Goal: Contribute content: Add original content to the website for others to see

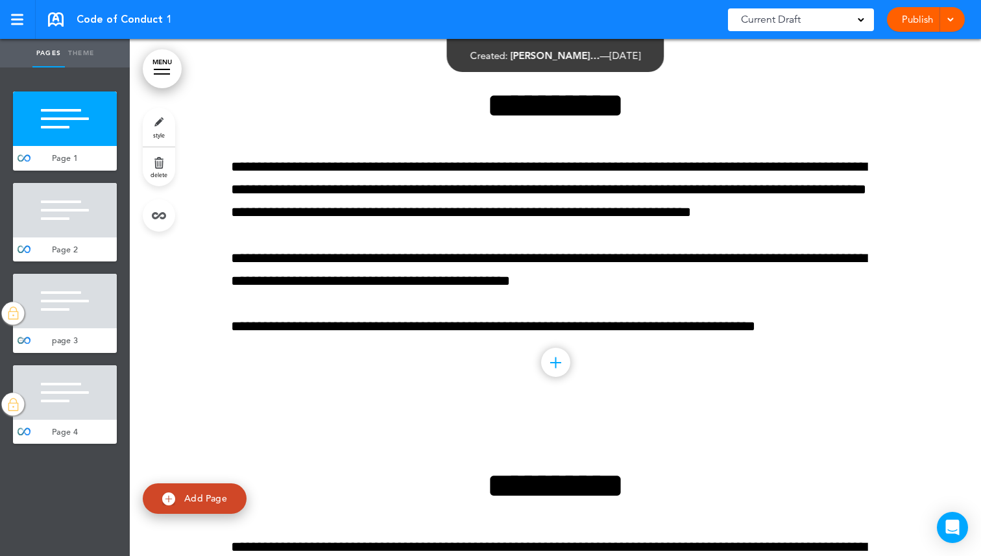
click at [98, 302] on div at bounding box center [65, 301] width 104 height 55
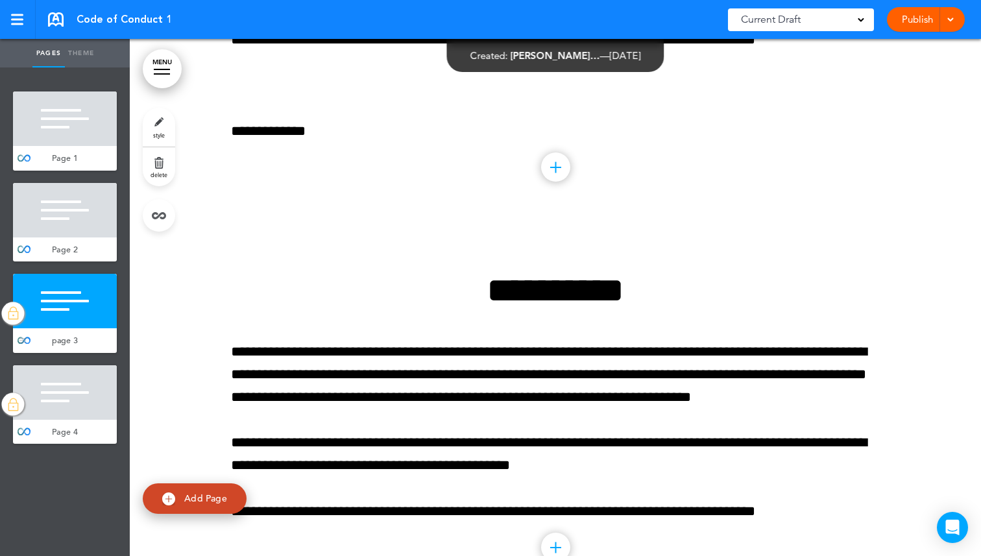
scroll to position [851, 0]
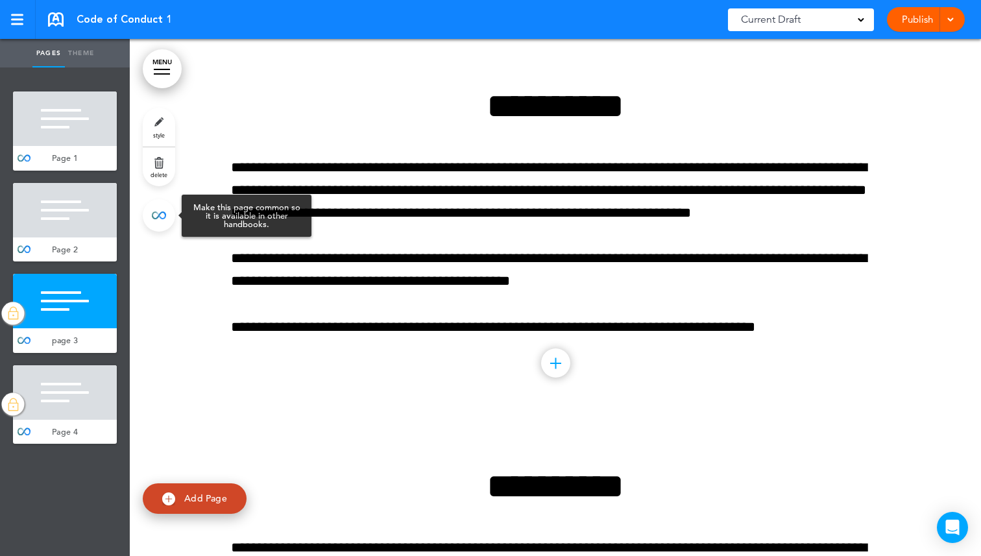
click at [158, 216] on link at bounding box center [159, 215] width 32 height 32
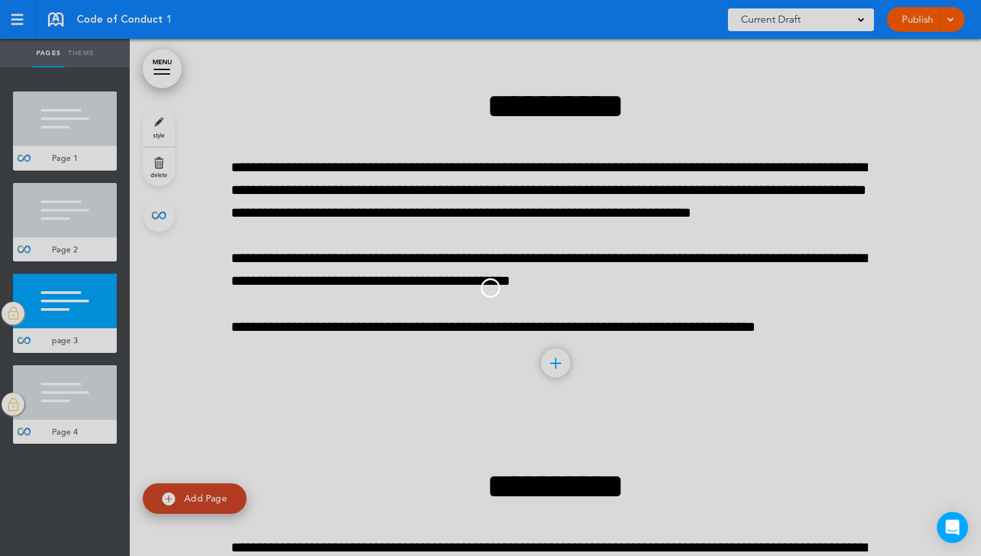
type input "******"
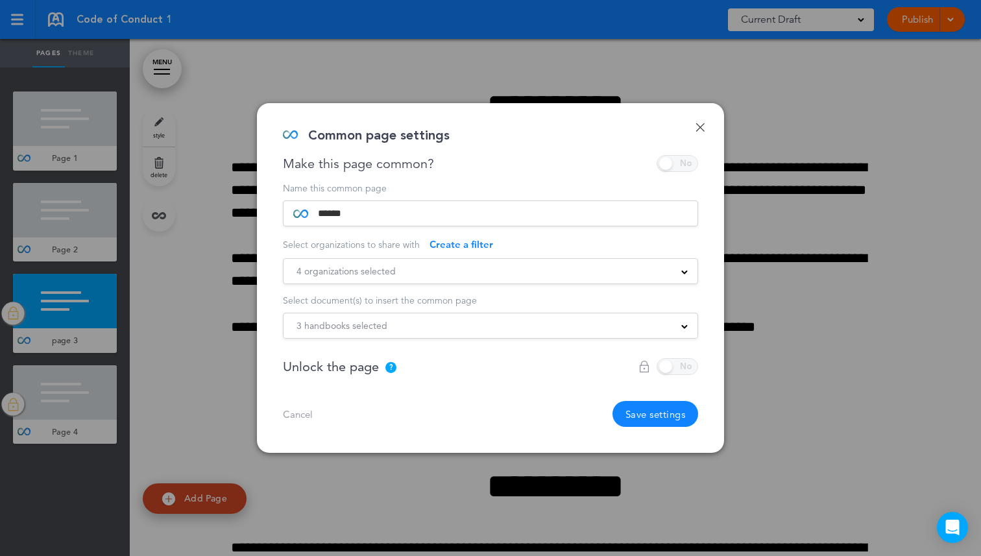
click at [696, 134] on div "**********" at bounding box center [490, 278] width 467 height 350
click at [700, 129] on link "Done" at bounding box center [700, 127] width 9 height 9
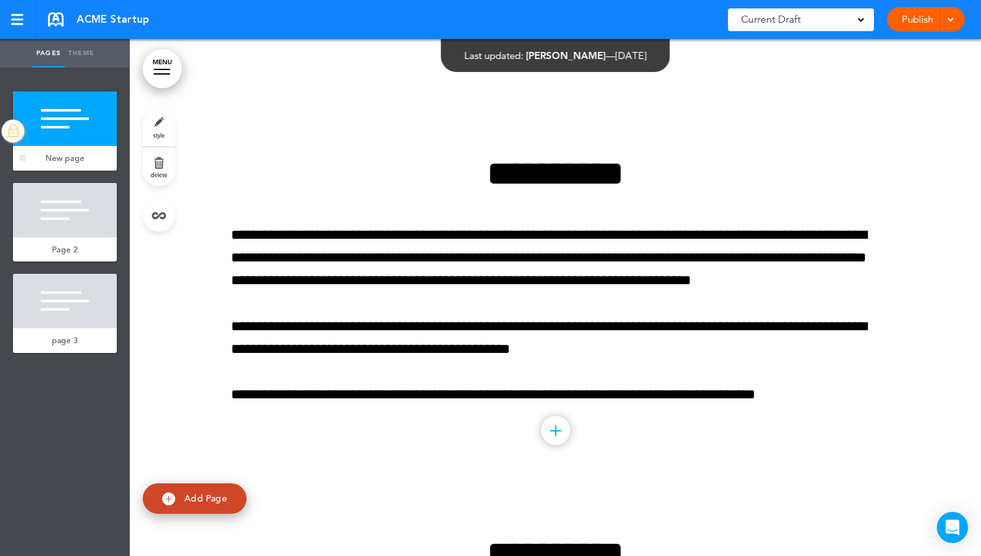
click at [65, 132] on div at bounding box center [65, 119] width 104 height 55
click at [16, 128] on img at bounding box center [12, 131] width 13 height 17
click at [19, 134] on img at bounding box center [12, 131] width 13 height 17
click at [69, 198] on div at bounding box center [65, 210] width 104 height 55
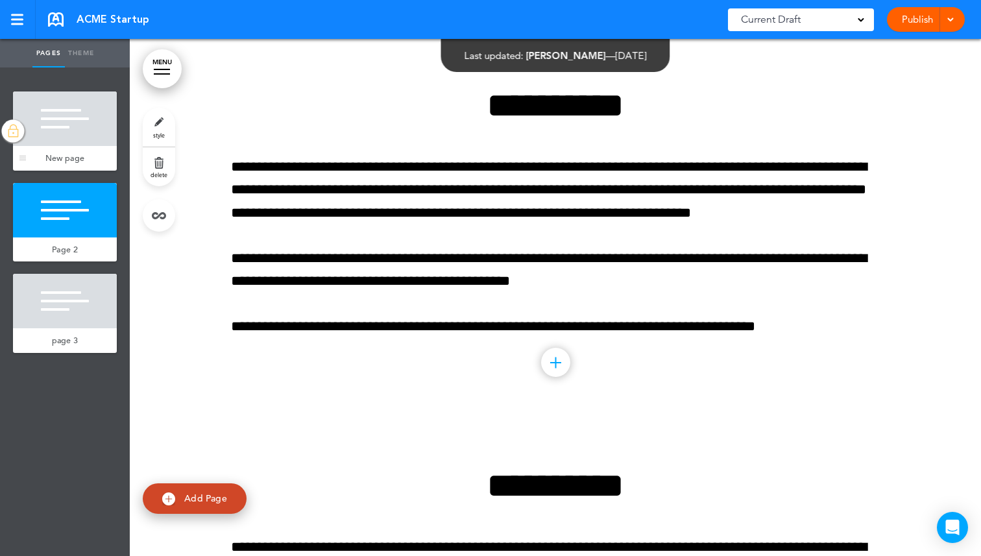
click at [73, 132] on div at bounding box center [65, 119] width 104 height 55
